Goal: Information Seeking & Learning: Learn about a topic

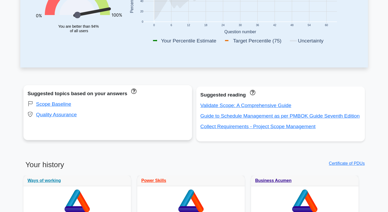
click at [108, 106] on div "Scope Baseline" at bounding box center [108, 104] width 160 height 8
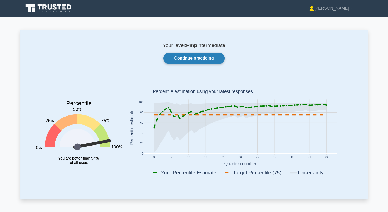
click at [203, 61] on link "Continue practicing" at bounding box center [193, 58] width 61 height 11
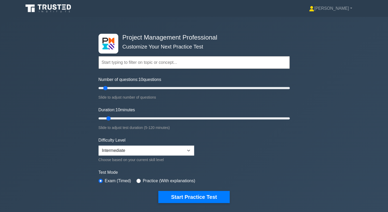
click at [164, 60] on input "text" at bounding box center [193, 62] width 191 height 13
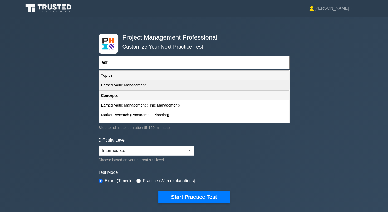
click at [122, 84] on div "Earned Value Management" at bounding box center [194, 85] width 190 height 10
type input "Earned Value Management"
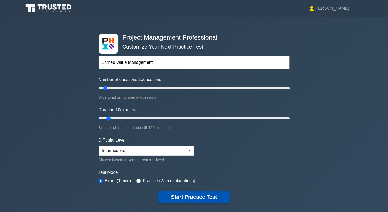
click at [185, 196] on button "Start Practice Test" at bounding box center [193, 196] width 71 height 12
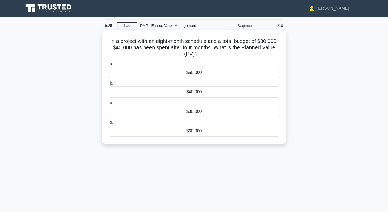
click at [209, 93] on div "$40,000" at bounding box center [194, 91] width 170 height 11
click at [109, 85] on input "b. $40,000" at bounding box center [109, 83] width 0 height 3
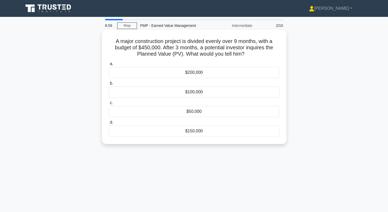
click at [189, 133] on div "$150,000" at bounding box center [194, 130] width 170 height 11
click at [109, 124] on input "d. $150,000" at bounding box center [109, 121] width 0 height 3
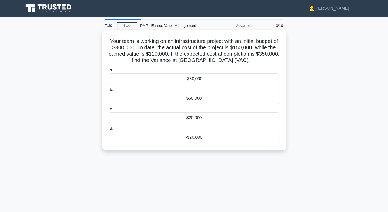
click at [145, 103] on div "$50,000" at bounding box center [194, 98] width 170 height 11
click at [109, 91] on input "b. $50,000" at bounding box center [109, 89] width 0 height 3
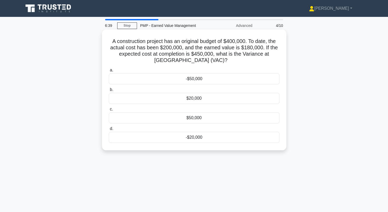
click at [174, 78] on div "-$50,000" at bounding box center [194, 78] width 170 height 11
click at [109, 72] on input "a. -$50,000" at bounding box center [109, 69] width 0 height 3
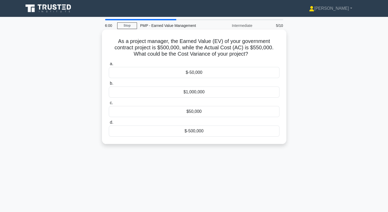
click at [173, 73] on div "$-50,000" at bounding box center [194, 72] width 170 height 11
click at [109, 66] on input "a. $-50,000" at bounding box center [109, 63] width 0 height 3
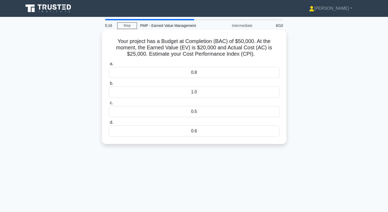
click at [210, 69] on div "0.8" at bounding box center [194, 72] width 170 height 11
click at [109, 66] on input "a. 0.8" at bounding box center [109, 63] width 0 height 3
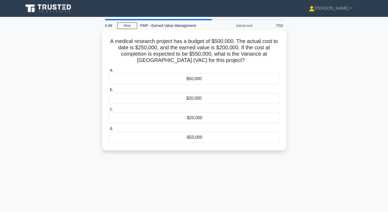
click at [202, 137] on div "-$50,000" at bounding box center [194, 137] width 170 height 11
click at [109, 130] on input "d. -$50,000" at bounding box center [109, 128] width 0 height 3
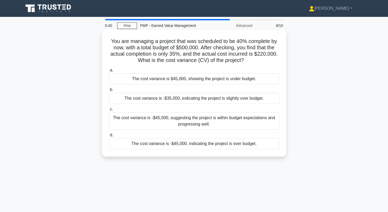
click at [180, 145] on div "The cost variance is -$45,000, indicating the project is over budget." at bounding box center [194, 143] width 170 height 11
click at [109, 137] on input "d. The cost variance is -$45,000, indicating the project is over budget." at bounding box center [109, 134] width 0 height 3
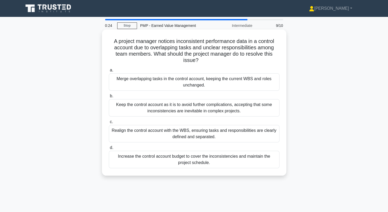
click at [140, 130] on div "Realign the control account with the WBS, ensuring tasks and responsibilities a…" at bounding box center [194, 133] width 170 height 17
click at [109, 123] on input "c. Realign the control account with the WBS, ensuring tasks and responsibilitie…" at bounding box center [109, 121] width 0 height 3
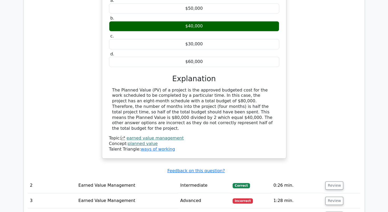
scroll to position [342, 0]
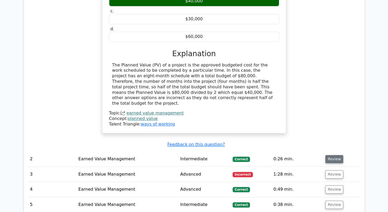
click at [332, 155] on button "Review" at bounding box center [334, 159] width 18 height 8
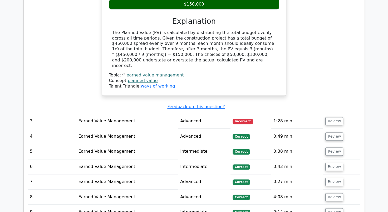
scroll to position [605, 0]
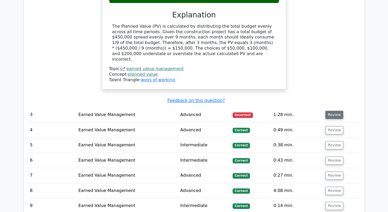
click at [332, 110] on button "Review" at bounding box center [334, 114] width 18 height 8
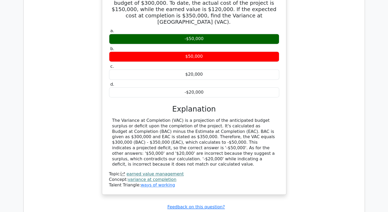
scroll to position [789, 0]
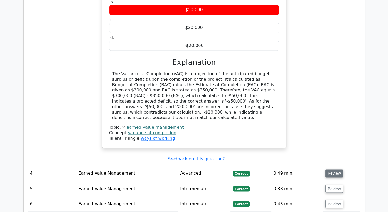
click at [325, 169] on button "Review" at bounding box center [334, 173] width 18 height 8
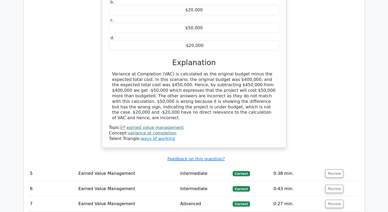
scroll to position [1052, 0]
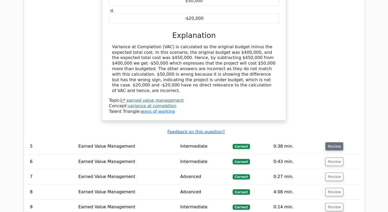
click at [337, 142] on button "Review" at bounding box center [334, 146] width 18 height 8
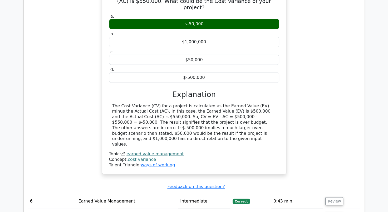
scroll to position [1263, 0]
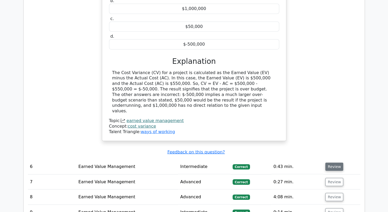
click at [338, 162] on button "Review" at bounding box center [334, 166] width 18 height 8
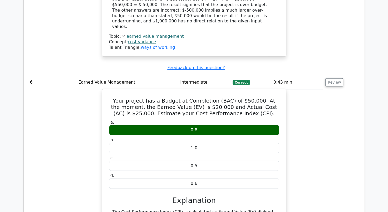
scroll to position [1447, 0]
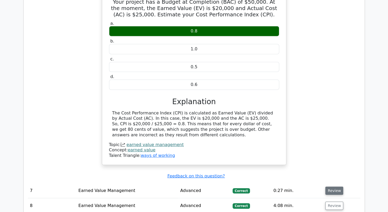
click at [331, 186] on button "Review" at bounding box center [334, 190] width 18 height 8
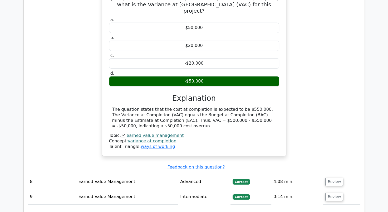
scroll to position [1684, 0]
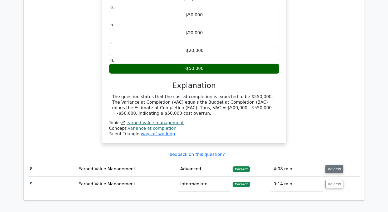
click at [330, 165] on button "Review" at bounding box center [334, 169] width 18 height 8
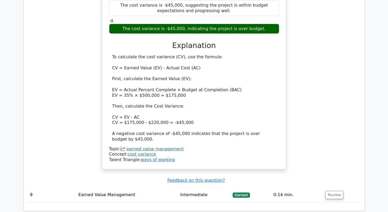
scroll to position [1947, 0]
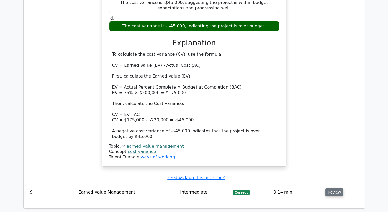
click at [328, 188] on button "Review" at bounding box center [334, 192] width 18 height 8
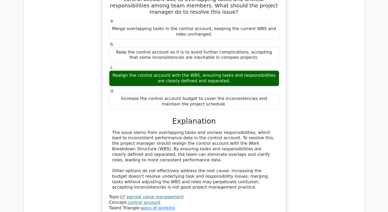
scroll to position [2184, 0]
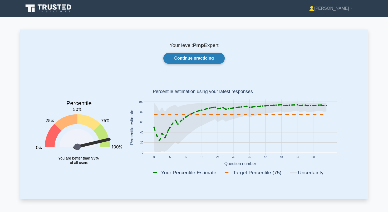
click at [191, 57] on link "Continue practicing" at bounding box center [193, 58] width 61 height 11
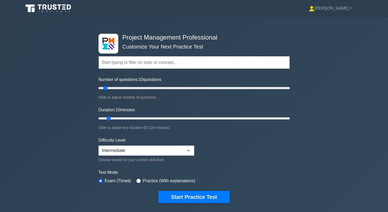
click at [148, 64] on input "text" at bounding box center [193, 62] width 191 height 13
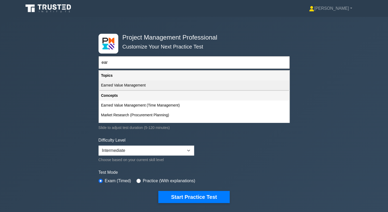
click at [137, 87] on div "Earned Value Management" at bounding box center [194, 85] width 190 height 10
type input "Earned Value Management"
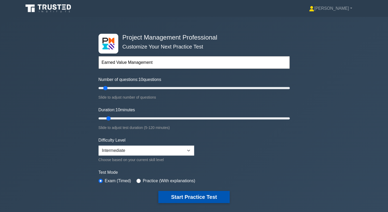
click at [194, 199] on button "Start Practice Test" at bounding box center [193, 196] width 71 height 12
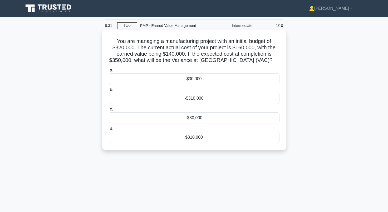
click at [160, 117] on div "-$30,000" at bounding box center [194, 117] width 170 height 11
click at [109, 111] on input "c. -$30,000" at bounding box center [109, 108] width 0 height 3
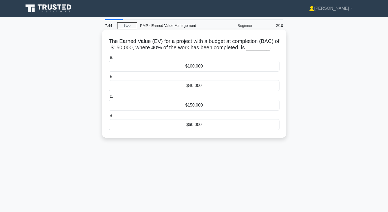
click at [169, 125] on div "$60,000" at bounding box center [194, 124] width 170 height 11
click at [109, 118] on input "d. $60,000" at bounding box center [109, 115] width 0 height 3
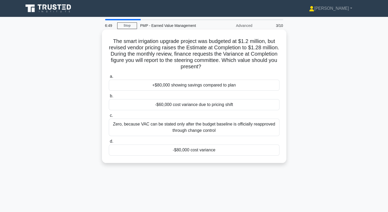
click at [139, 150] on div "-$80,000 cost variance" at bounding box center [194, 149] width 170 height 11
click at [109, 143] on input "d. -$80,000 cost variance" at bounding box center [109, 140] width 0 height 3
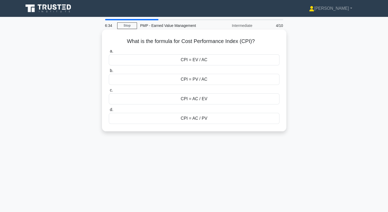
click at [156, 58] on div "CPI = EV / AC" at bounding box center [194, 59] width 170 height 11
click at [109, 53] on input "a. CPI = EV / AC" at bounding box center [109, 50] width 0 height 3
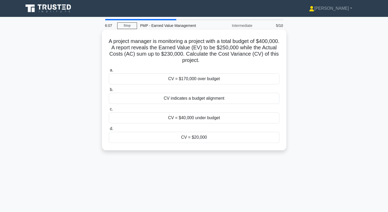
click at [198, 138] on div "CV = $20,000" at bounding box center [194, 137] width 170 height 11
click at [109, 130] on input "d. CV = $20,000" at bounding box center [109, 128] width 0 height 3
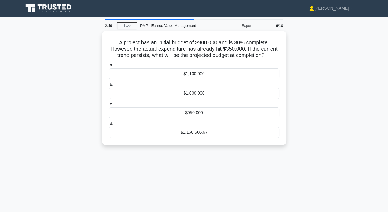
click at [139, 172] on div "2:49 Stop PMP - Earned Value Management Expert 6/10 A project has an initial bu…" at bounding box center [193, 150] width 347 height 263
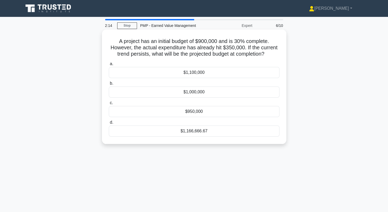
click at [181, 72] on div "$1,100,000" at bounding box center [194, 72] width 170 height 11
click at [109, 66] on input "a. $1,100,000" at bounding box center [109, 63] width 0 height 3
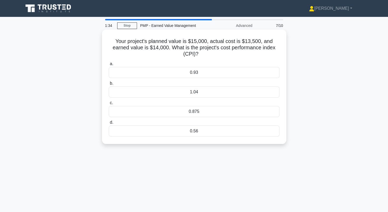
click at [165, 94] on div "1.04" at bounding box center [194, 91] width 170 height 11
click at [109, 85] on input "b. 1.04" at bounding box center [109, 83] width 0 height 3
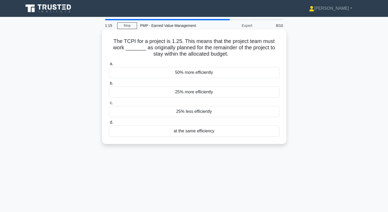
click at [159, 89] on div "25% more efficiently" at bounding box center [194, 91] width 170 height 11
click at [109, 85] on input "b. 25% more efficiently" at bounding box center [109, 83] width 0 height 3
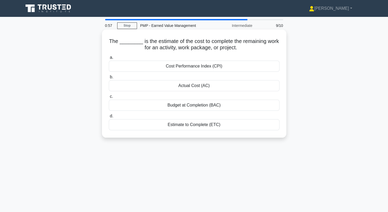
click at [177, 126] on div "Estimate to Complete (ETC)" at bounding box center [194, 124] width 170 height 11
click at [109, 118] on input "d. Estimate to Complete (ETC)" at bounding box center [109, 115] width 0 height 3
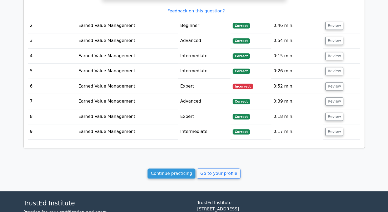
scroll to position [504, 0]
click at [329, 128] on button "Review" at bounding box center [334, 132] width 18 height 8
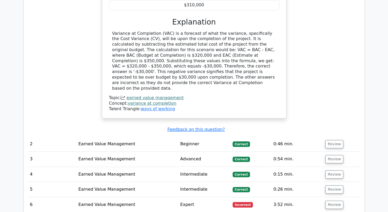
scroll to position [483, 0]
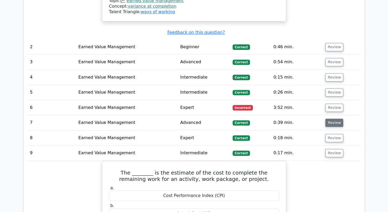
click at [329, 118] on button "Review" at bounding box center [334, 122] width 18 height 8
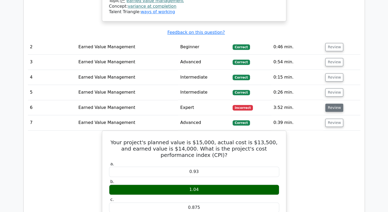
click at [333, 103] on button "Review" at bounding box center [334, 107] width 18 height 8
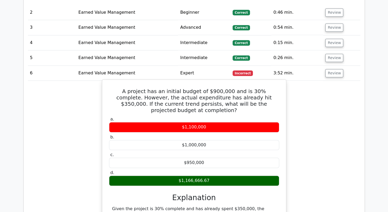
scroll to position [536, 0]
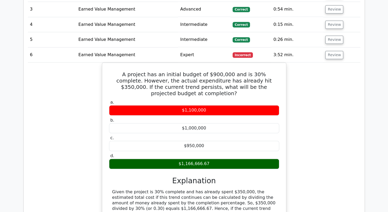
drag, startPoint x: 346, startPoint y: 83, endPoint x: 290, endPoint y: 107, distance: 61.3
click at [346, 84] on div "A project has an initial budget of $900,000 and is 30% complete. However, the a…" at bounding box center [194, 166] width 332 height 209
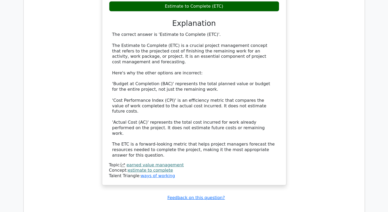
scroll to position [1211, 0]
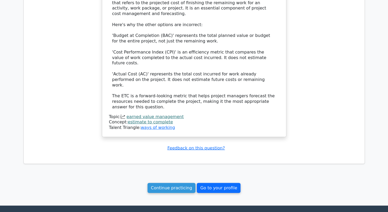
click at [224, 183] on link "Go to your profile" at bounding box center [219, 188] width 44 height 10
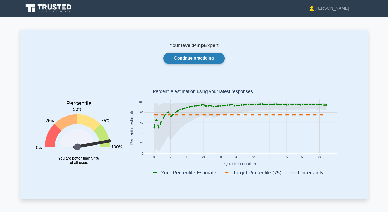
click at [183, 58] on link "Continue practicing" at bounding box center [193, 58] width 61 height 11
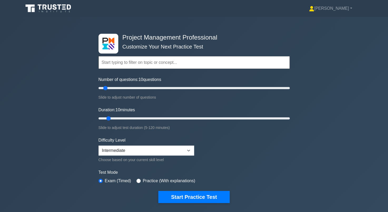
click at [144, 62] on input "text" at bounding box center [193, 62] width 191 height 13
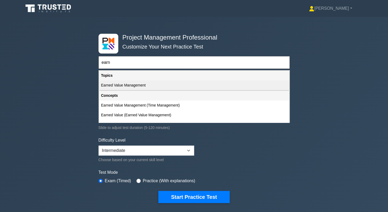
click at [132, 86] on div "Earned Value Management" at bounding box center [194, 85] width 190 height 10
type input "Earned Value Management"
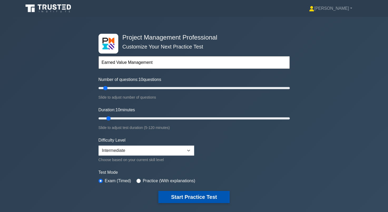
click at [172, 193] on button "Start Practice Test" at bounding box center [193, 196] width 71 height 12
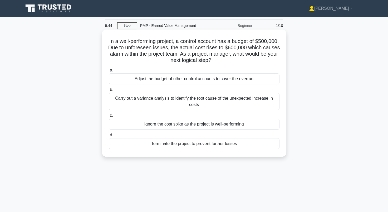
click at [170, 101] on div "Carry out a variance analysis to identify the root cause of the unexpected incr…" at bounding box center [194, 101] width 170 height 17
click at [109, 91] on input "b. Carry out a variance analysis to identify the root cause of the unexpected i…" at bounding box center [109, 89] width 0 height 3
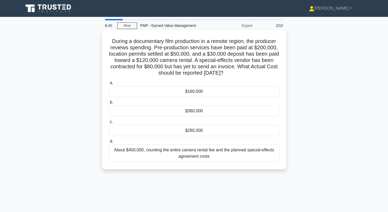
click at [173, 129] on div "$280,000" at bounding box center [194, 130] width 170 height 11
click at [109, 123] on input "c. $280,000" at bounding box center [109, 121] width 0 height 3
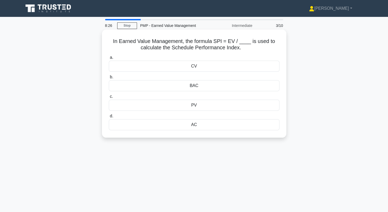
click at [191, 104] on div "PV" at bounding box center [194, 104] width 170 height 11
click at [109, 98] on input "c. PV" at bounding box center [109, 96] width 0 height 3
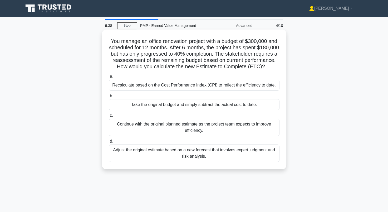
click at [120, 110] on div "Take the original budget and simply subtract the actual cost to date." at bounding box center [194, 104] width 170 height 11
click at [109, 98] on input "b. Take the original budget and simply subtract the actual cost to date." at bounding box center [109, 95] width 0 height 3
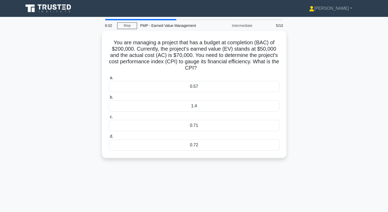
click at [177, 180] on div "6:02 Stop PMP - Earned Value Management Intermediate 5/10 You are managing a pr…" at bounding box center [193, 150] width 347 height 263
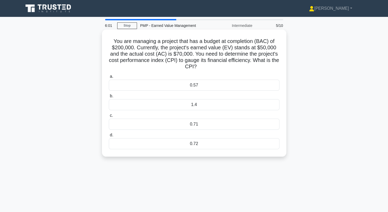
click at [188, 126] on div "0.71" at bounding box center [194, 123] width 170 height 11
click at [109, 117] on input "c. 0.71" at bounding box center [109, 115] width 0 height 3
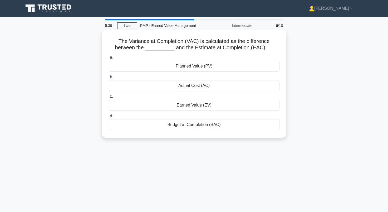
click at [148, 123] on div "Budget at Completion (BAC)" at bounding box center [194, 124] width 170 height 11
click at [109, 118] on input "d. Budget at Completion (BAC)" at bounding box center [109, 115] width 0 height 3
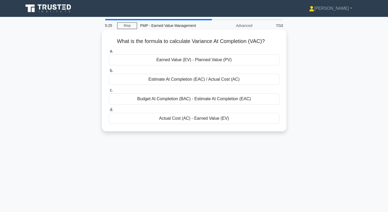
click at [150, 102] on div "Budget At Completion (BAC) - Estimate At Completion (EAC)" at bounding box center [194, 98] width 170 height 11
click at [109, 92] on input "c. Budget At Completion (BAC) - Estimate At Completion (EAC)" at bounding box center [109, 89] width 0 height 3
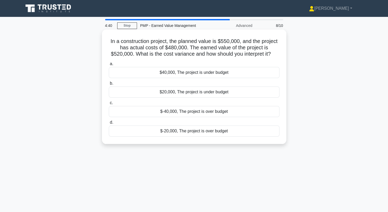
click at [131, 70] on div "$40,000, The project is under budget" at bounding box center [194, 72] width 170 height 11
click at [109, 66] on input "a. $40,000, The project is under budget" at bounding box center [109, 63] width 0 height 3
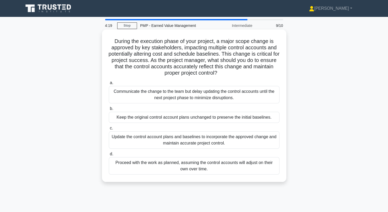
click at [147, 143] on div "Update the control account plans and baselines to incorporate the approved chan…" at bounding box center [194, 139] width 170 height 17
click at [109, 130] on input "c. Update the control account plans and baselines to incorporate the approved c…" at bounding box center [109, 127] width 0 height 3
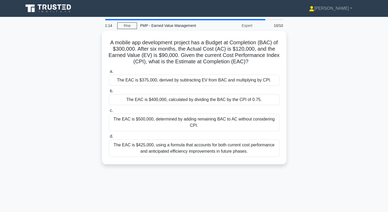
click at [68, 147] on div "A mobile app development project has a Budget at Completion (BAC) of $300,000. …" at bounding box center [193, 100] width 347 height 139
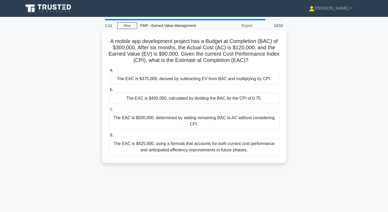
click at [260, 97] on div "The EAC is $400,000, calculated by dividing the BAC by the CPI of 0.75." at bounding box center [194, 98] width 170 height 11
click at [109, 91] on input "b. The EAC is $400,000, calculated by dividing the BAC by the CPI of 0.75." at bounding box center [109, 89] width 0 height 3
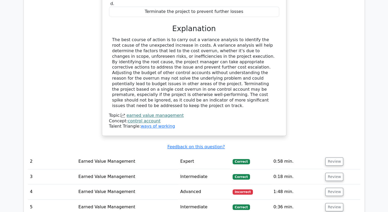
scroll to position [421, 0]
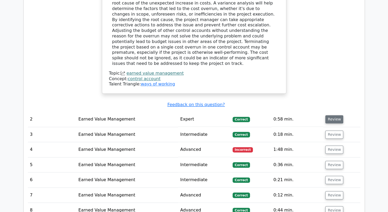
click at [327, 115] on button "Review" at bounding box center [334, 119] width 18 height 8
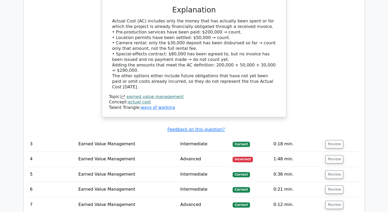
scroll to position [710, 0]
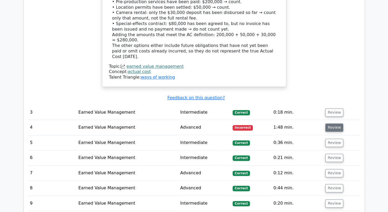
click at [331, 123] on button "Review" at bounding box center [334, 127] width 18 height 8
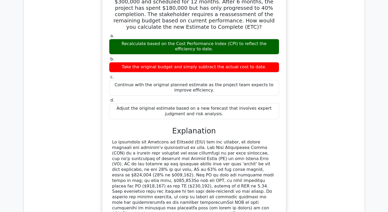
scroll to position [868, 0]
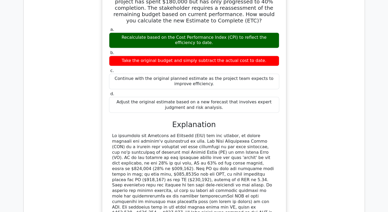
click at [334, 44] on div "You manage an office renovation project with a budget of $300,000 and scheduled…" at bounding box center [194, 142] width 332 height 331
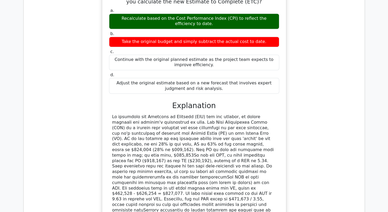
scroll to position [895, 0]
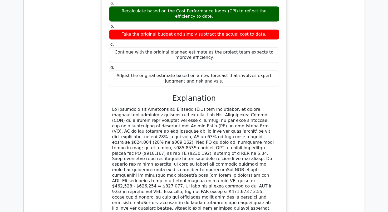
click at [341, 143] on div "You manage an office renovation project with a budget of $300,000 and scheduled…" at bounding box center [194, 116] width 332 height 331
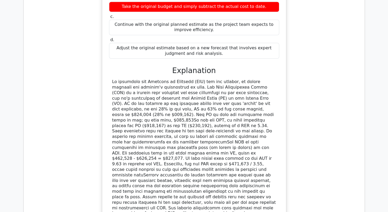
click at [128, 119] on div at bounding box center [194, 150] width 164 height 142
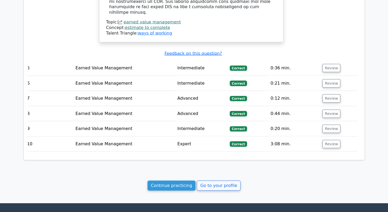
scroll to position [1128, 0]
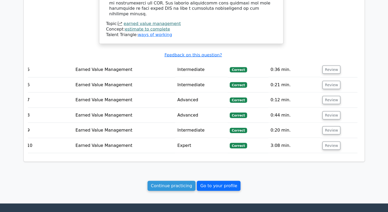
click at [219, 180] on link "Go to your profile" at bounding box center [219, 185] width 44 height 10
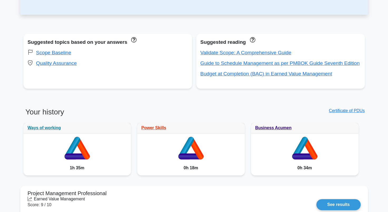
scroll to position [184, 0]
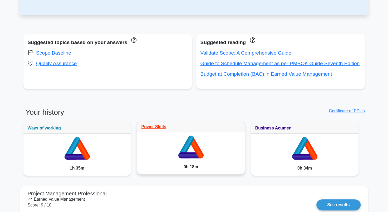
click at [154, 159] on icon at bounding box center [190, 145] width 107 height 27
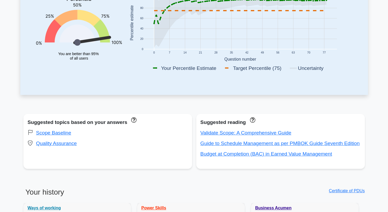
scroll to position [105, 0]
